Goal: Task Accomplishment & Management: Manage account settings

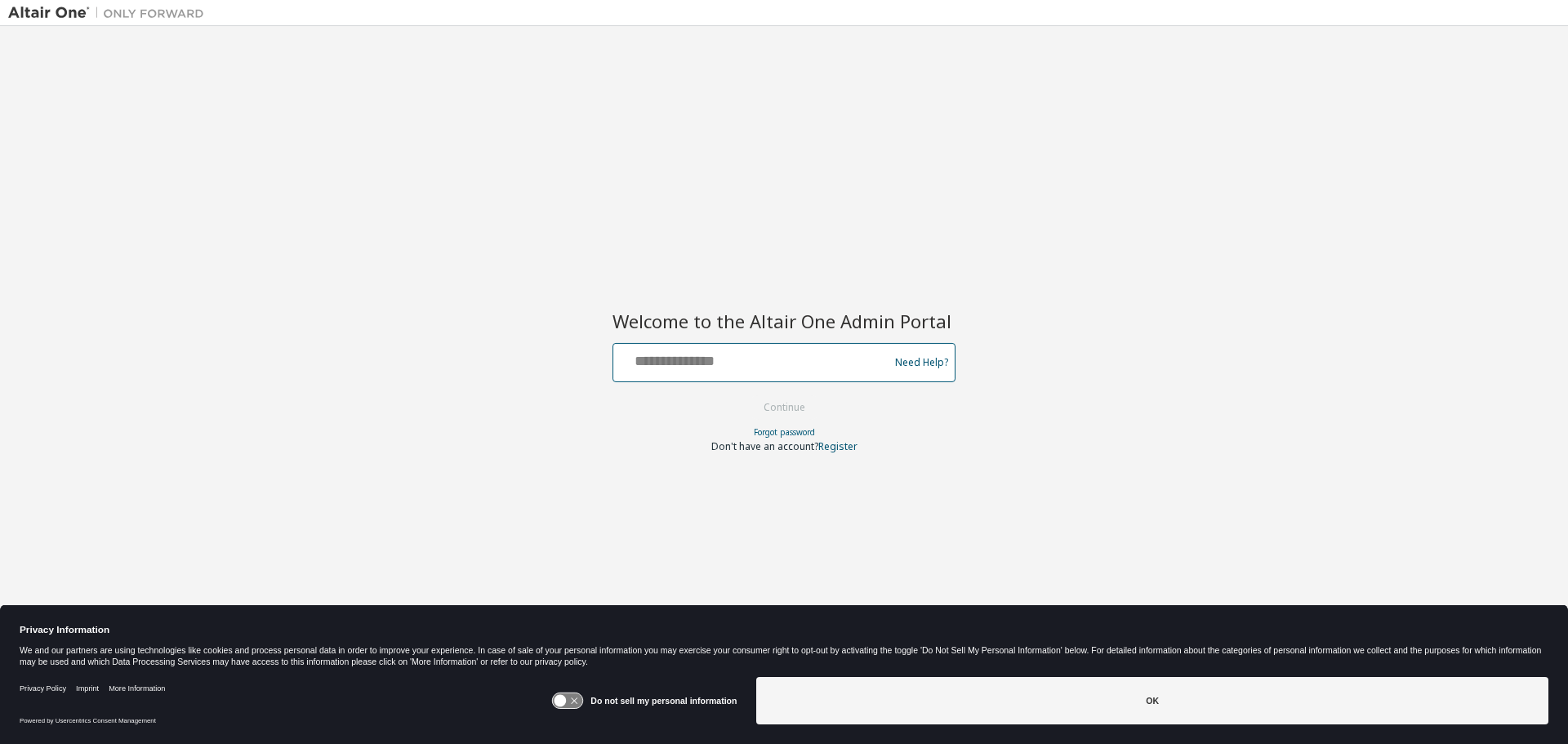
click at [748, 370] on input "text" at bounding box center [753, 358] width 267 height 24
type input "**********"
click at [746, 395] on button "Continue" at bounding box center [784, 408] width 76 height 25
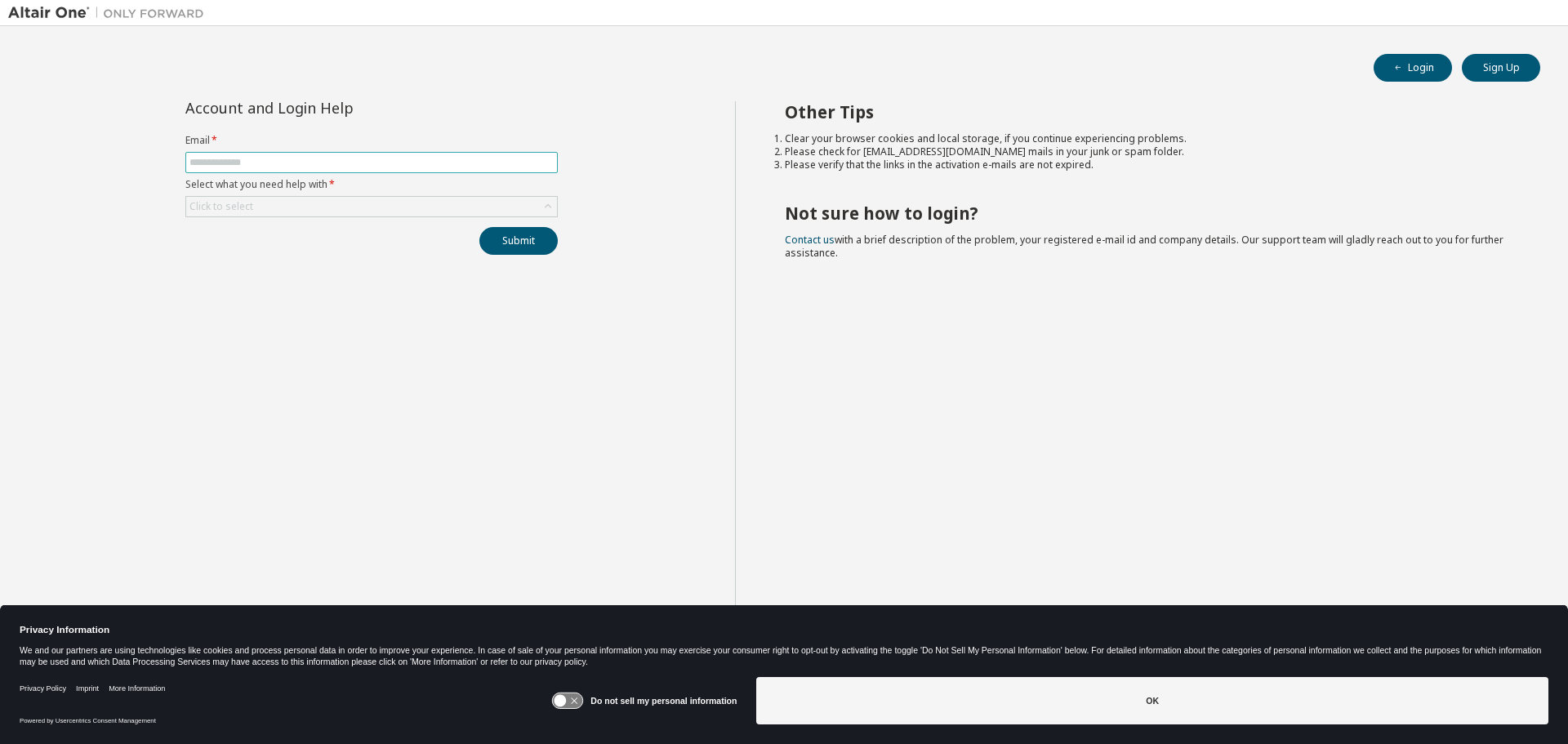
click at [251, 170] on span at bounding box center [371, 163] width 372 height 21
click at [248, 162] on input "text" at bounding box center [371, 163] width 364 height 13
type input "**********"
click at [301, 204] on div "Click to select" at bounding box center [371, 207] width 370 height 20
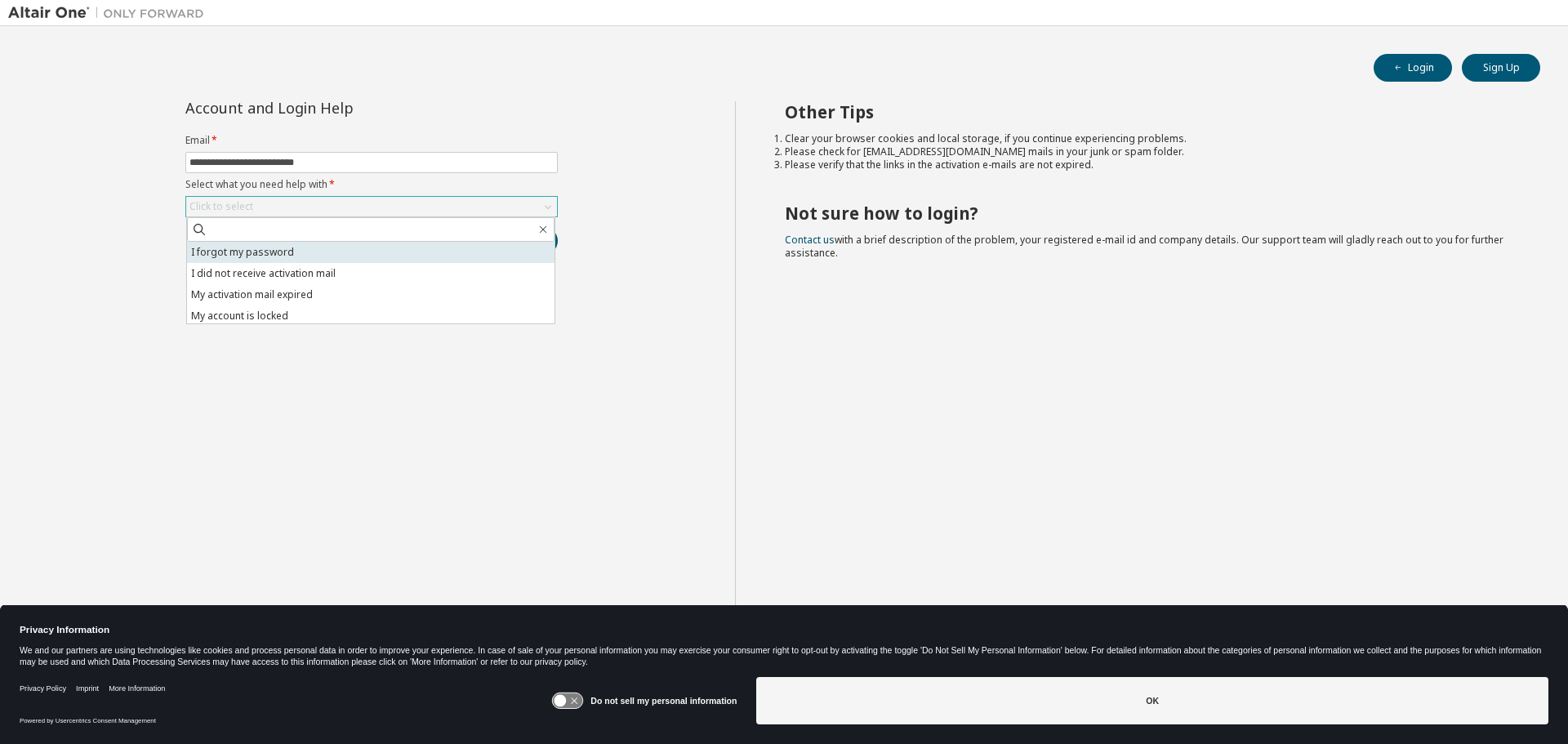
click at [259, 256] on li "I forgot my password" at bounding box center [370, 252] width 367 height 21
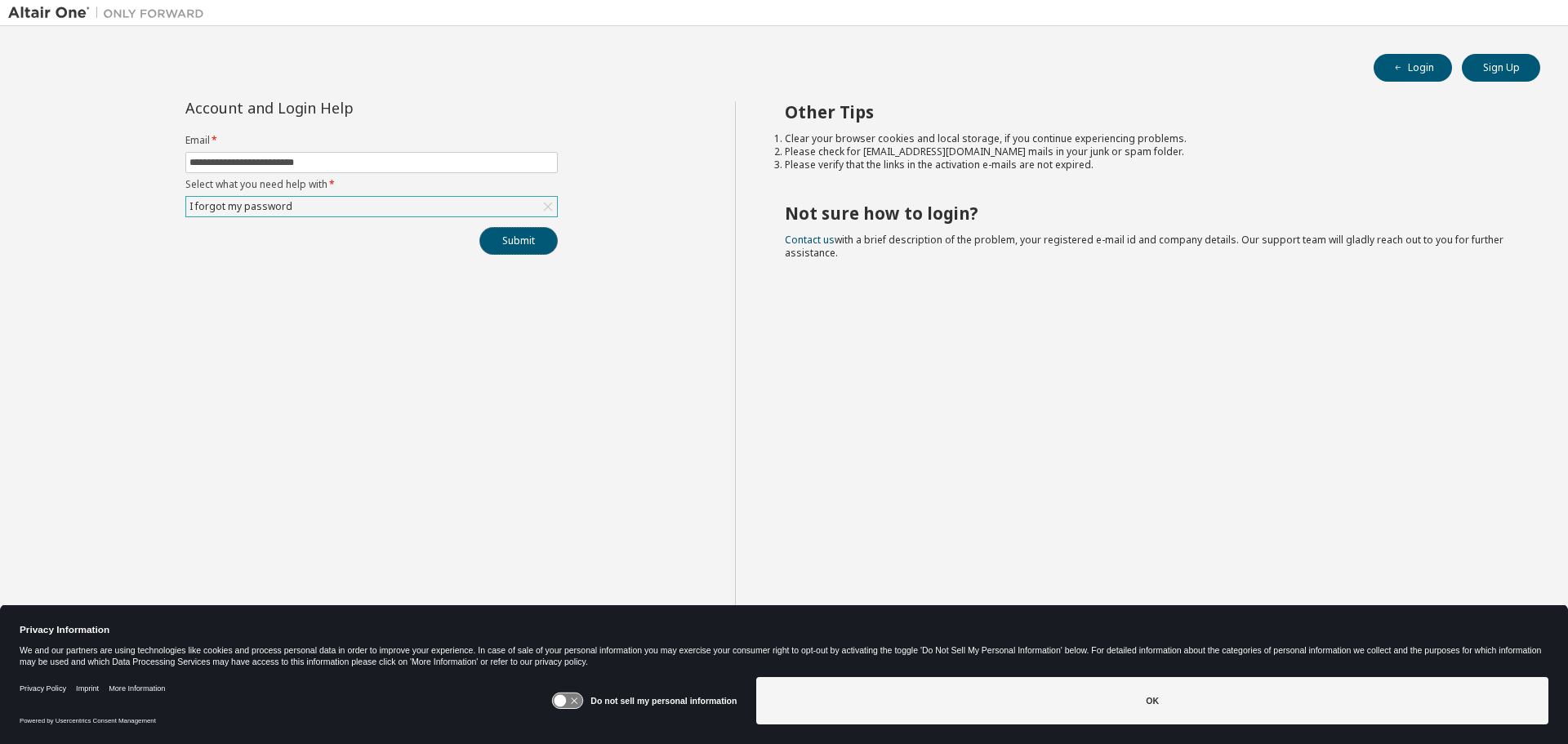
click at [546, 237] on button "Submit" at bounding box center [518, 240] width 78 height 28
click at [527, 241] on button "Submit" at bounding box center [518, 240] width 78 height 28
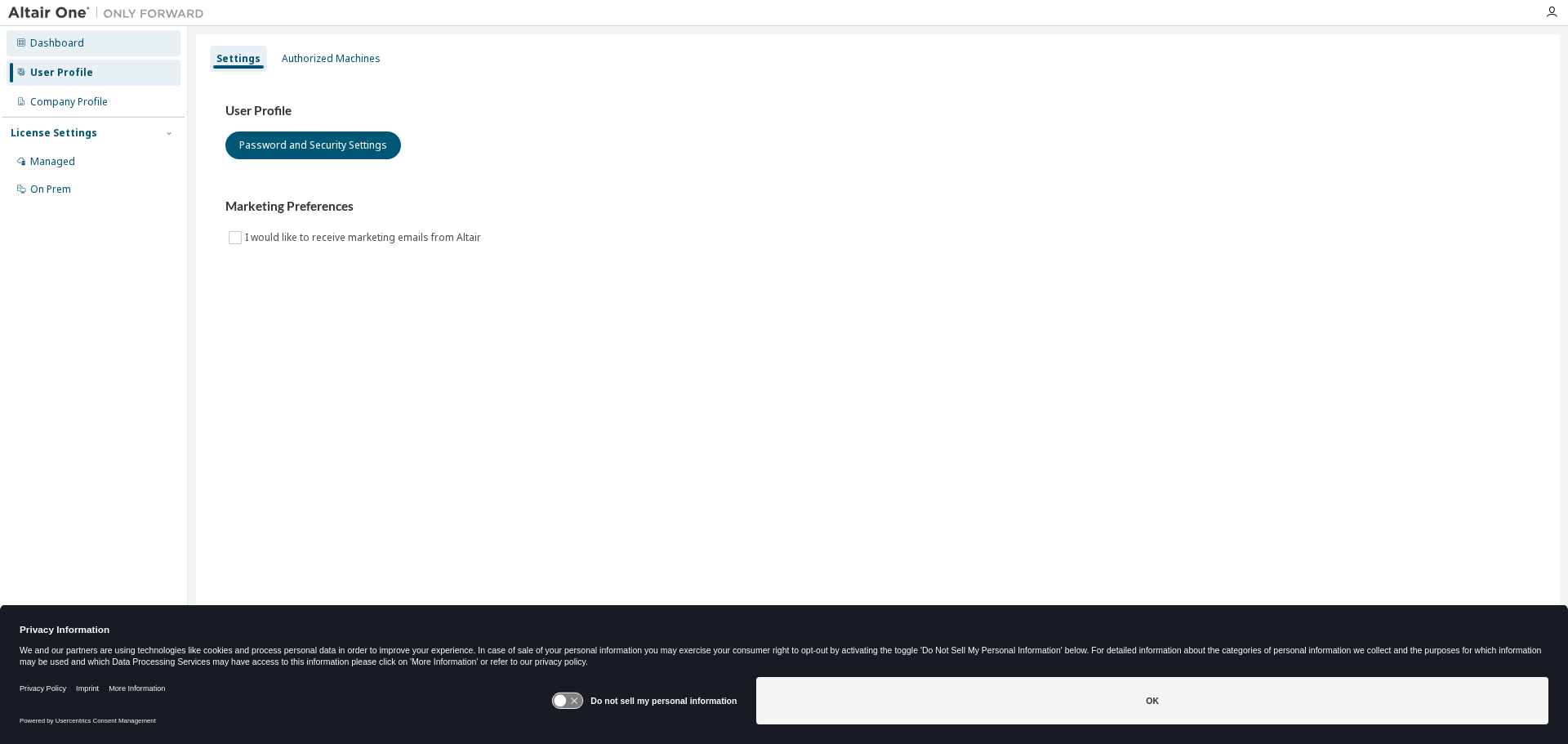
click at [28, 47] on div "Dashboard" at bounding box center [93, 43] width 174 height 26
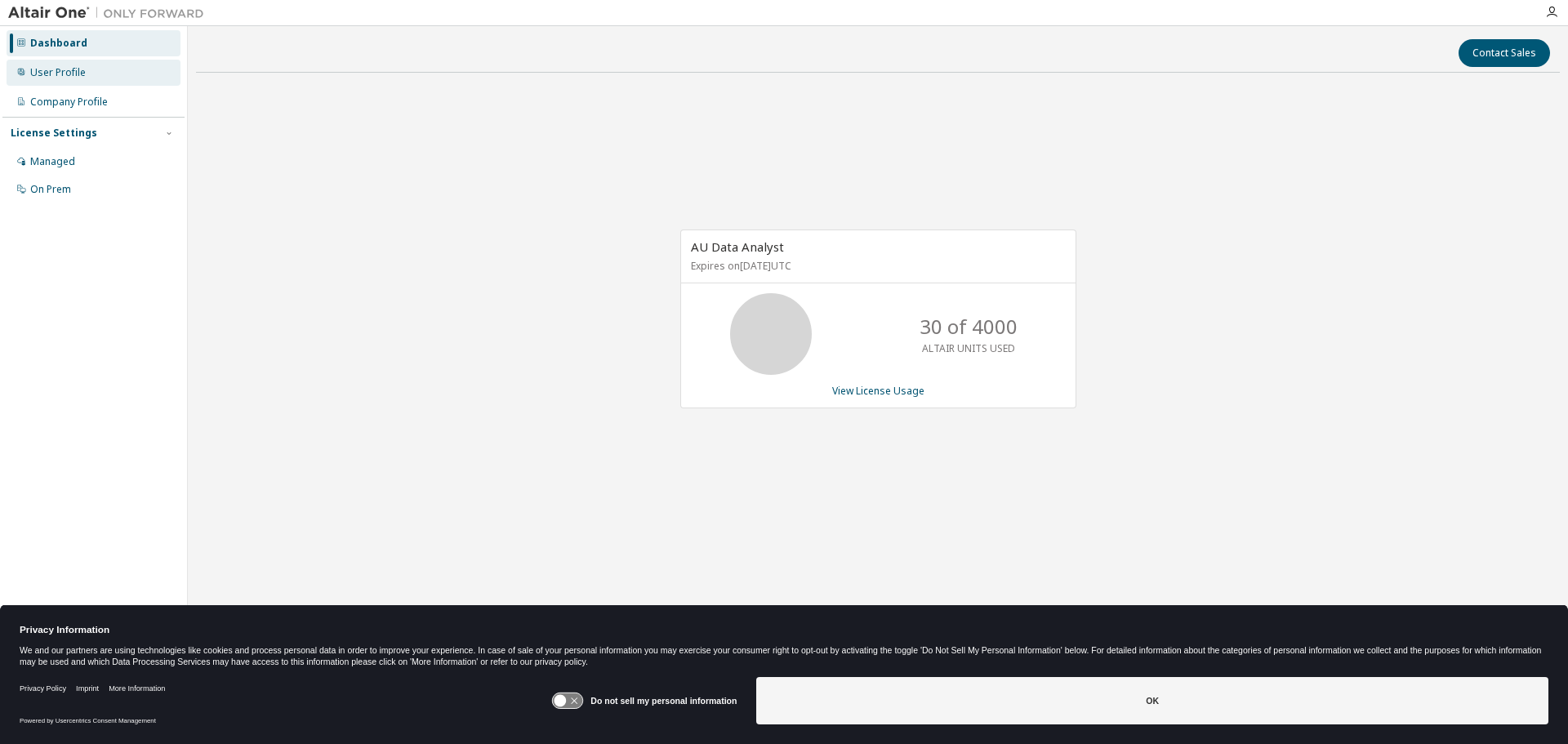
click at [41, 66] on div "User Profile" at bounding box center [58, 72] width 55 height 13
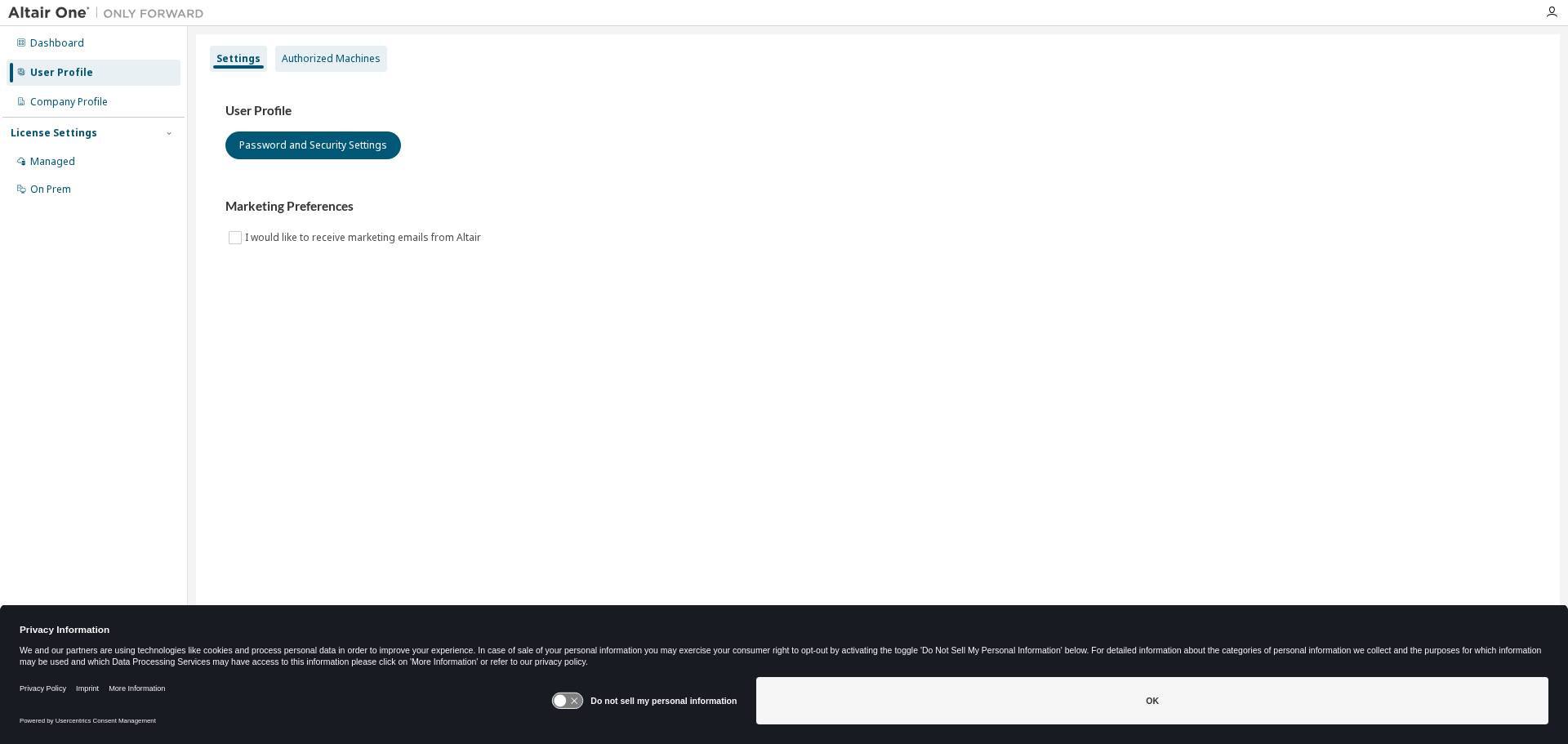
click at [322, 63] on div "Authorized Machines" at bounding box center [331, 59] width 99 height 13
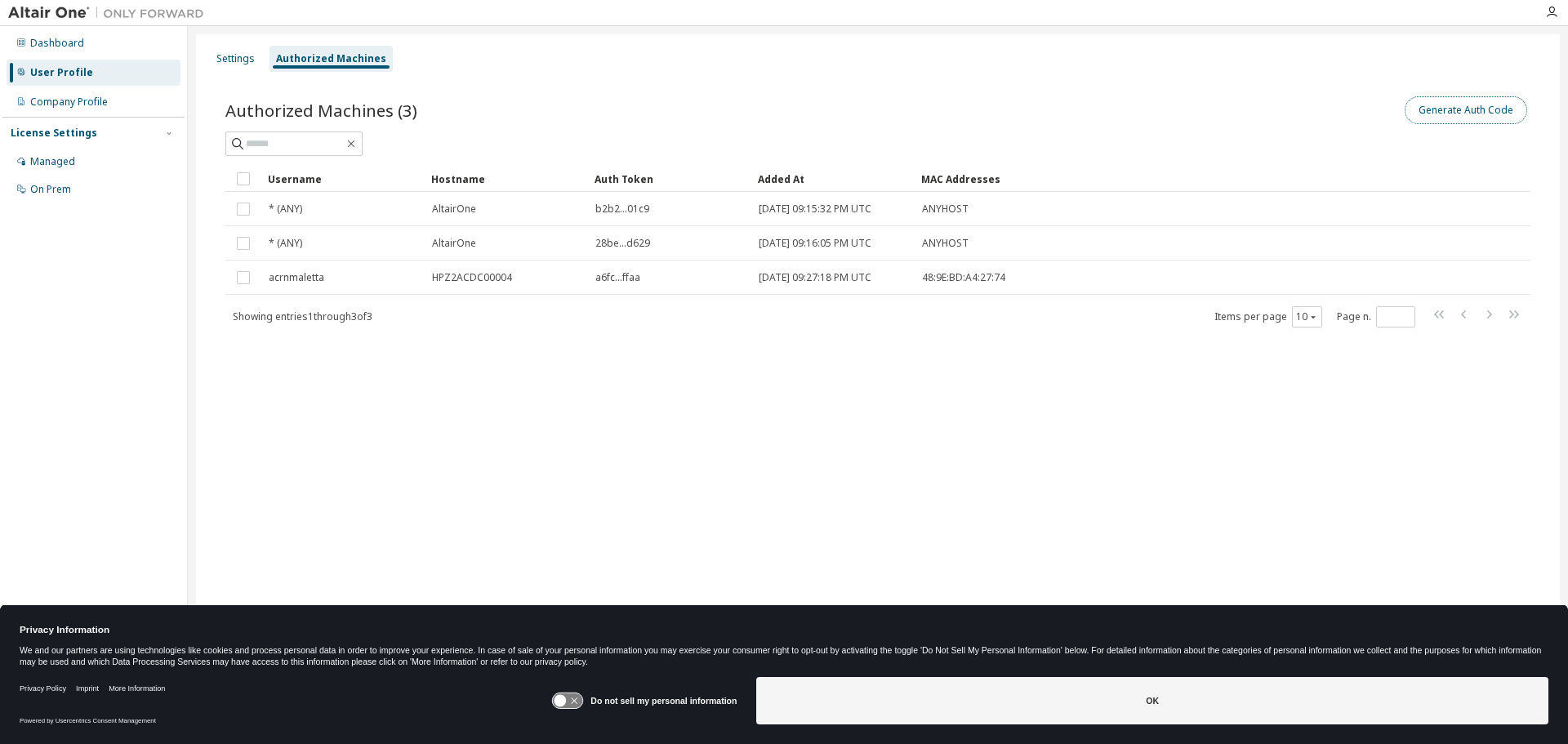
click at [1488, 115] on button "Generate Auth Code" at bounding box center [1465, 110] width 123 height 28
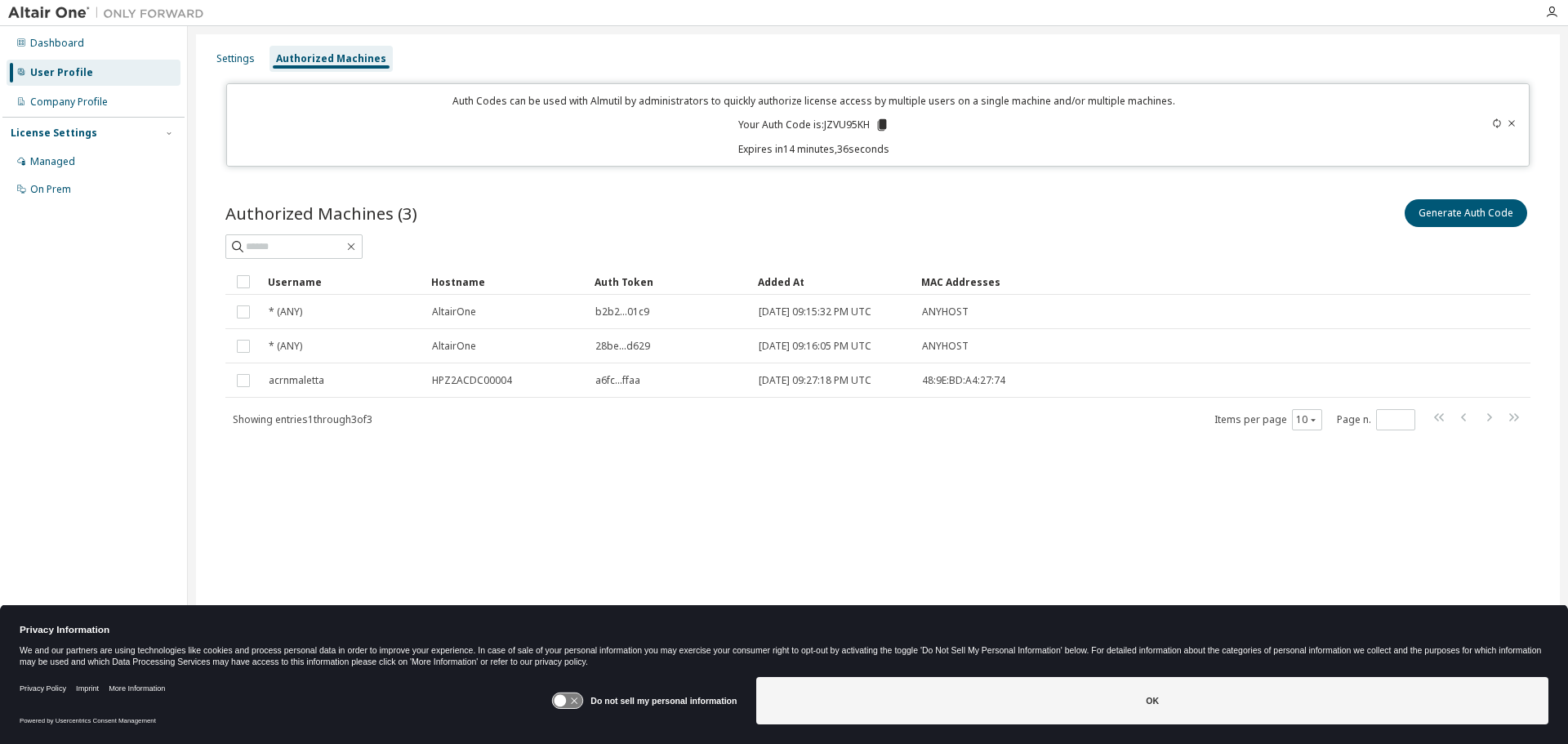
click at [832, 123] on p "Your Auth Code is: JZVU95KH" at bounding box center [813, 124] width 151 height 14
copy p "JZVU95KH"
click at [885, 122] on icon at bounding box center [882, 125] width 9 height 11
